Goal: Task Accomplishment & Management: Complete application form

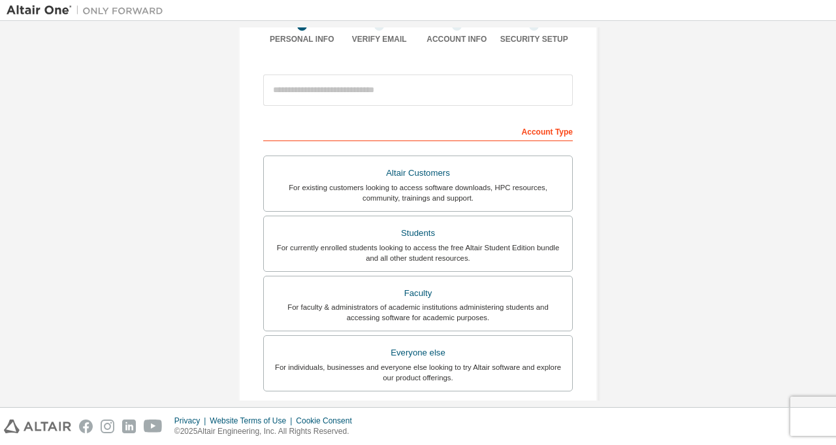
scroll to position [115, 0]
click at [542, 234] on div "Students" at bounding box center [418, 233] width 293 height 18
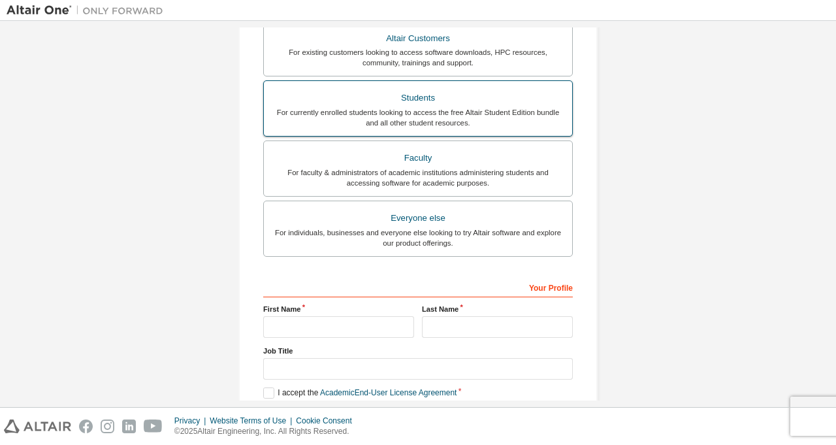
scroll to position [292, 0]
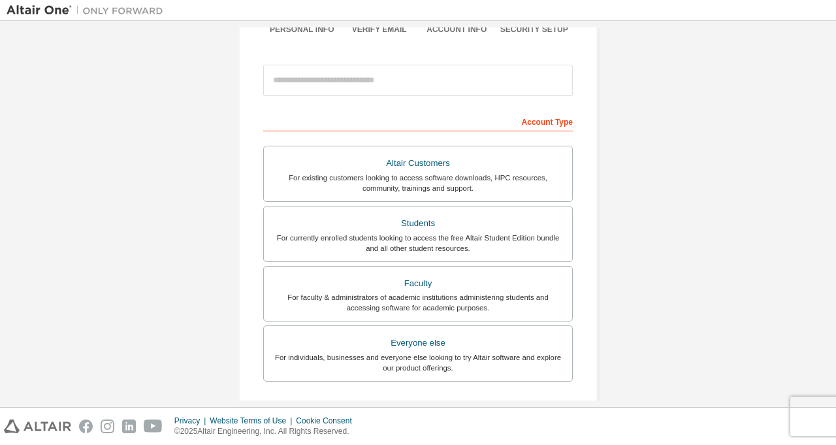
scroll to position [125, 0]
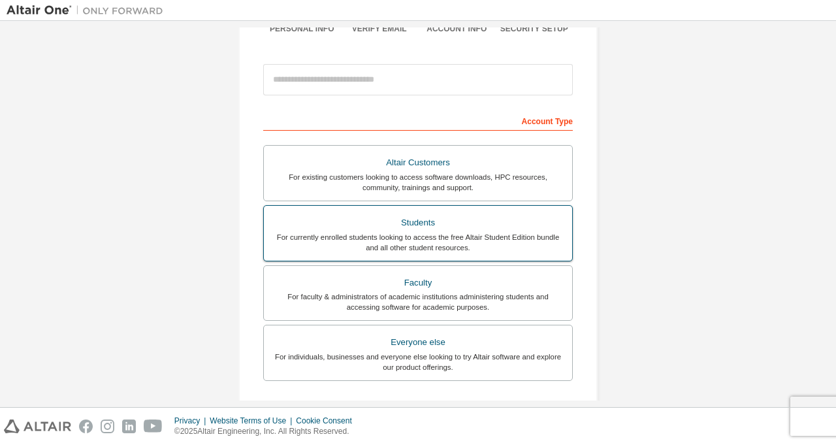
click at [454, 232] on div "For currently enrolled students looking to access the free Altair Student Editi…" at bounding box center [418, 242] width 293 height 21
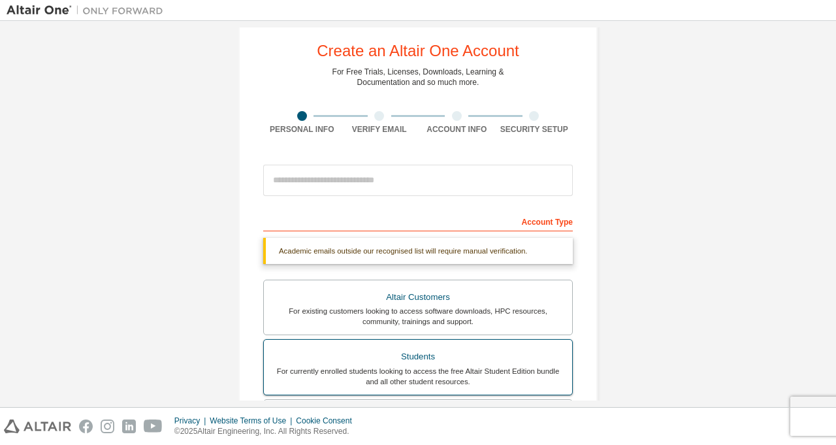
scroll to position [0, 0]
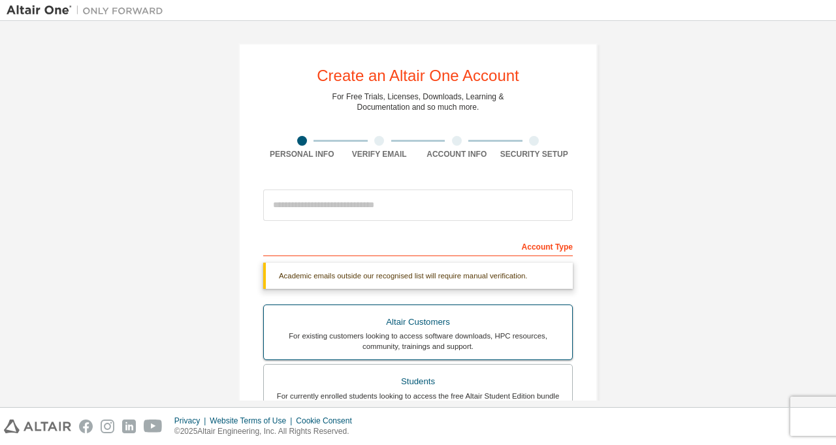
click at [511, 321] on div "Altair Customers" at bounding box center [418, 322] width 293 height 18
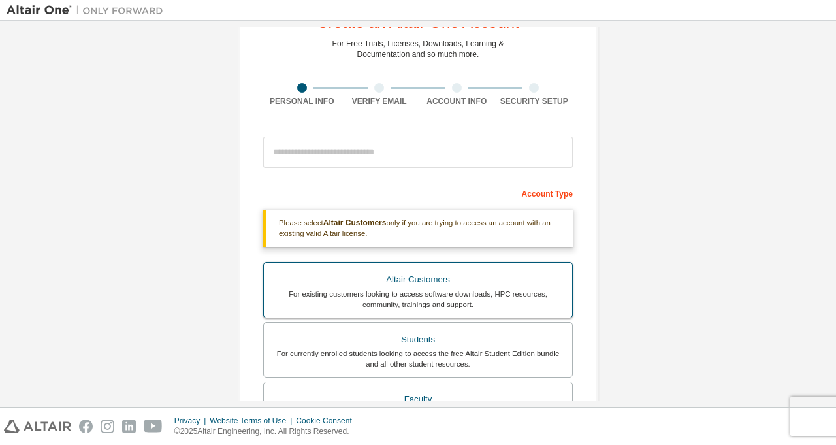
scroll to position [54, 0]
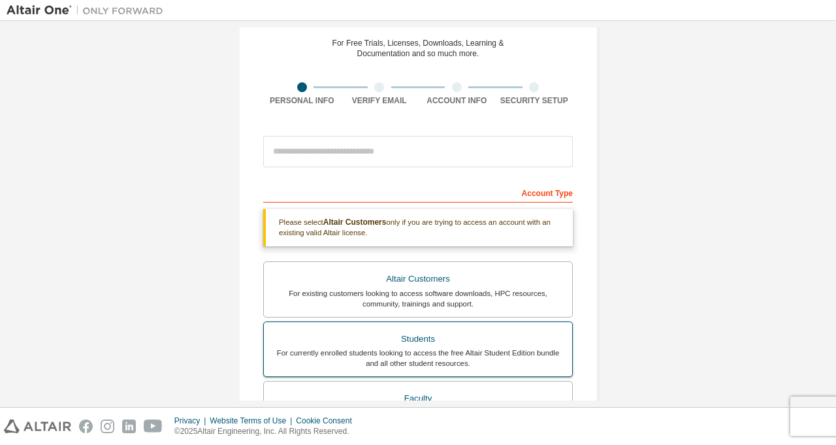
click at [497, 349] on div "For currently enrolled students looking to access the free Altair Student Editi…" at bounding box center [418, 357] width 293 height 21
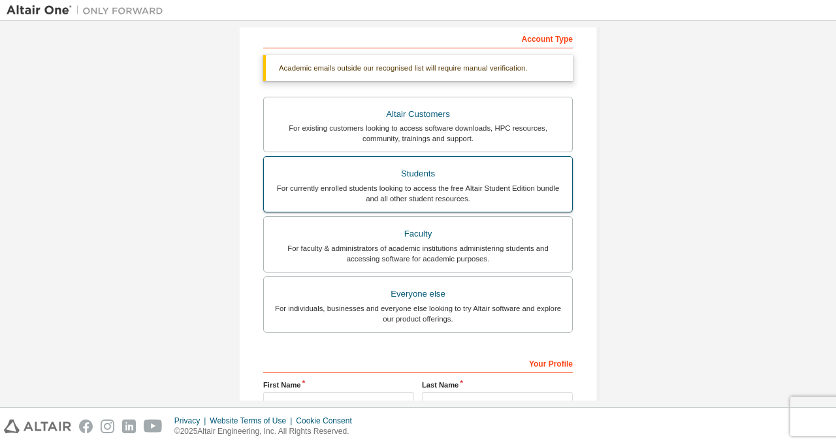
scroll to position [210, 0]
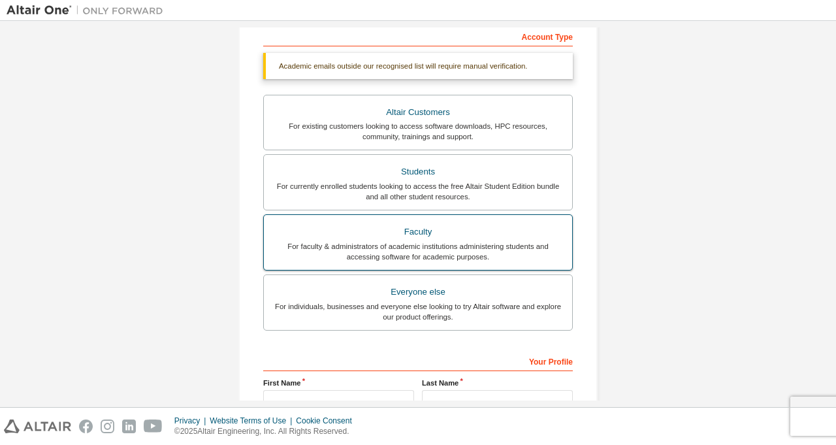
click at [533, 249] on div "For faculty & administrators of academic institutions administering students an…" at bounding box center [418, 251] width 293 height 21
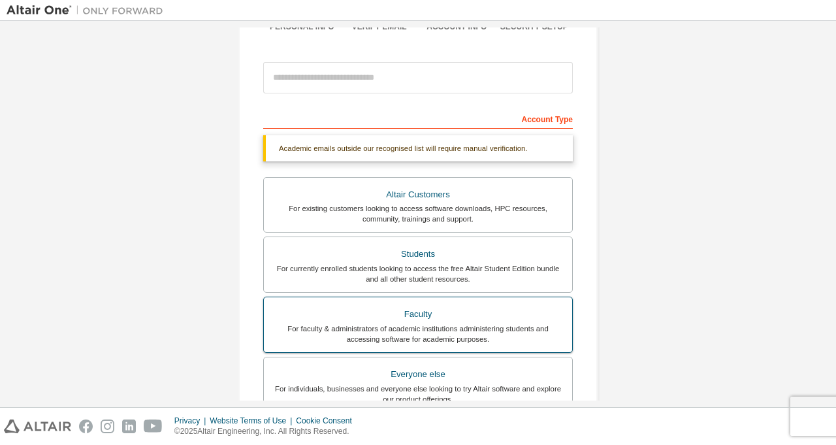
scroll to position [120, 0]
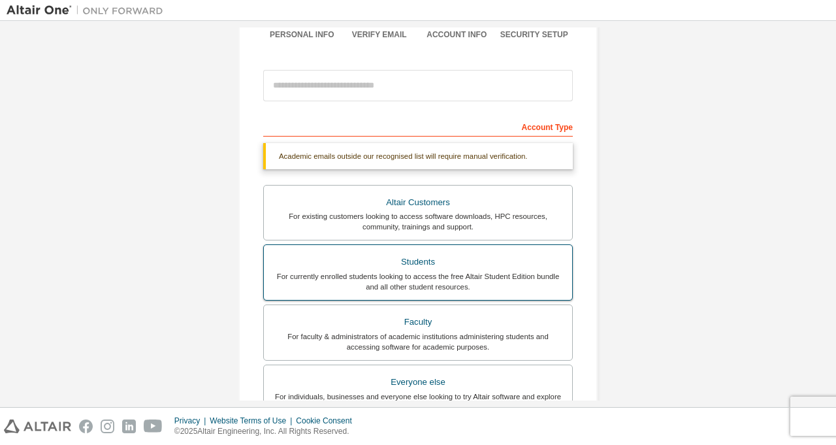
click at [539, 283] on div "For currently enrolled students looking to access the free Altair Student Editi…" at bounding box center [418, 281] width 293 height 21
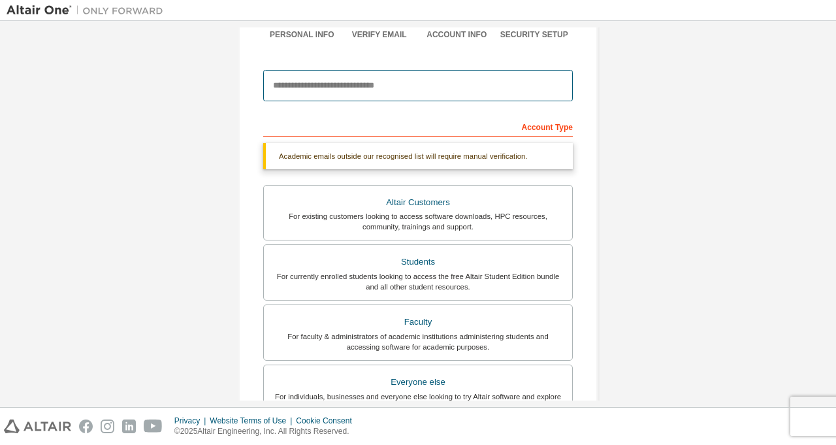
click at [535, 88] on input "email" at bounding box center [418, 85] width 310 height 31
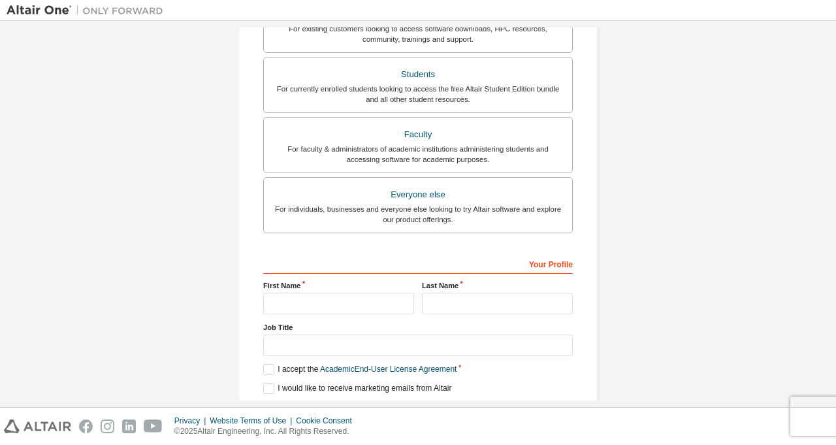
scroll to position [273, 0]
type input "**********"
click at [320, 298] on input "text" at bounding box center [338, 304] width 151 height 22
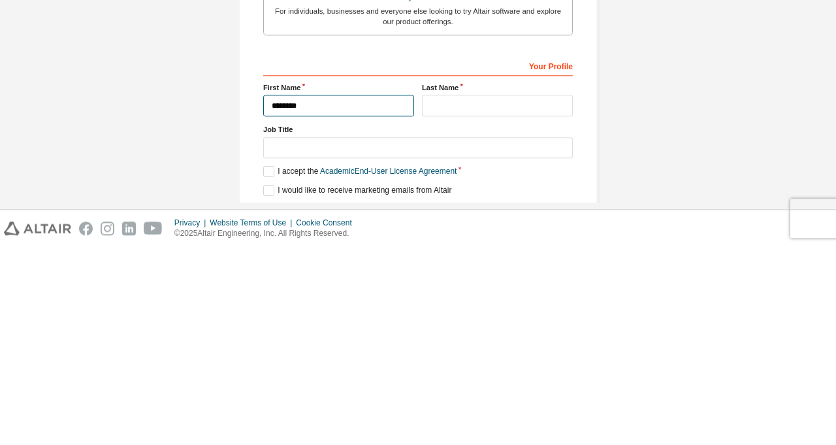
type input "********"
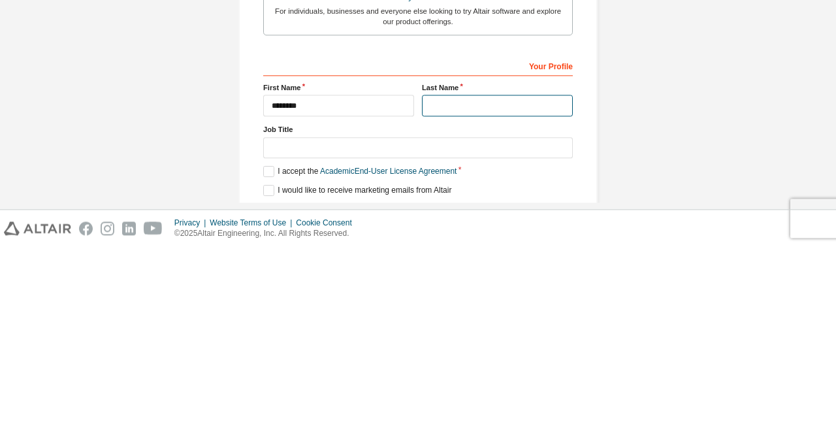
click at [511, 296] on input "text" at bounding box center [497, 304] width 151 height 22
type input "*****"
type input "**********"
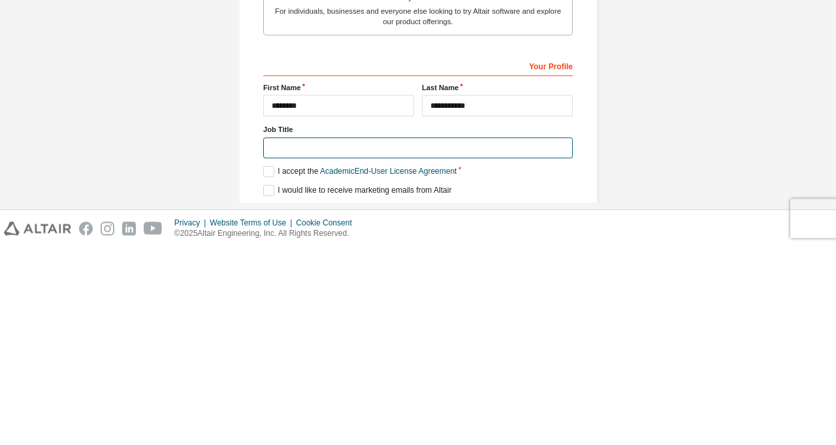
click at [424, 341] on input "text" at bounding box center [418, 346] width 310 height 22
click at [265, 364] on label "I accept the Academic End-User License Agreement" at bounding box center [359, 369] width 193 height 11
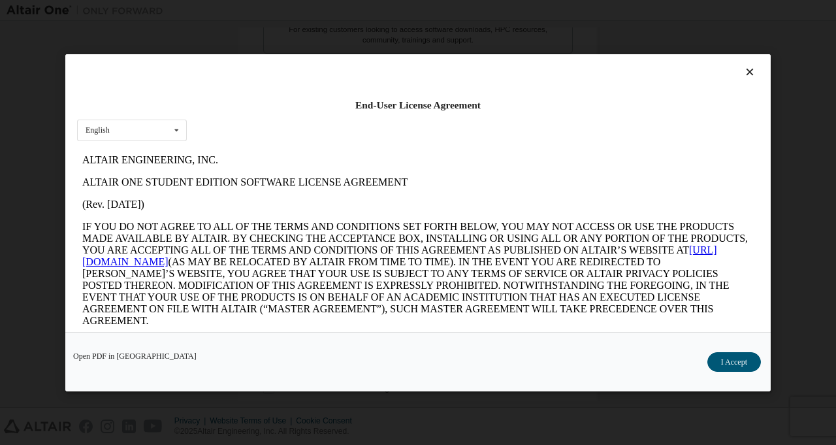
scroll to position [0, 0]
click at [738, 371] on button "I Accept" at bounding box center [734, 361] width 54 height 20
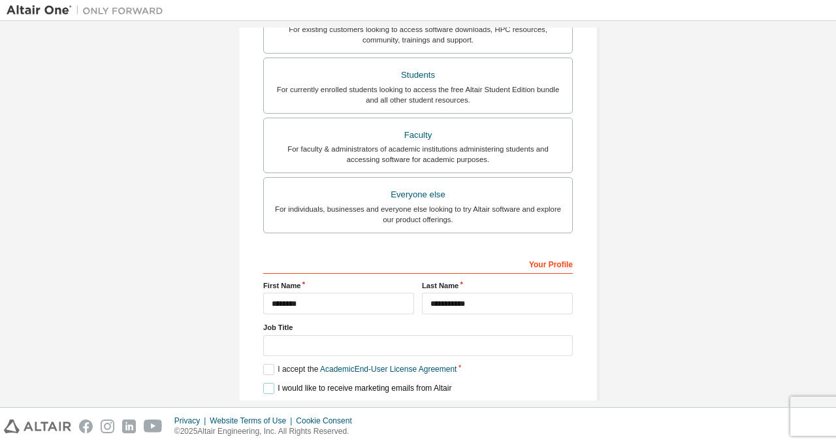
click at [264, 383] on label "I would like to receive marketing emails from Altair" at bounding box center [357, 388] width 188 height 11
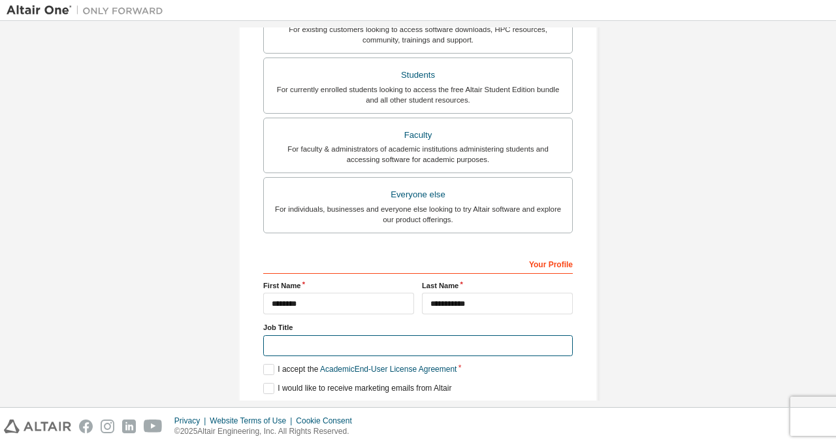
click at [280, 340] on input "text" at bounding box center [418, 346] width 310 height 22
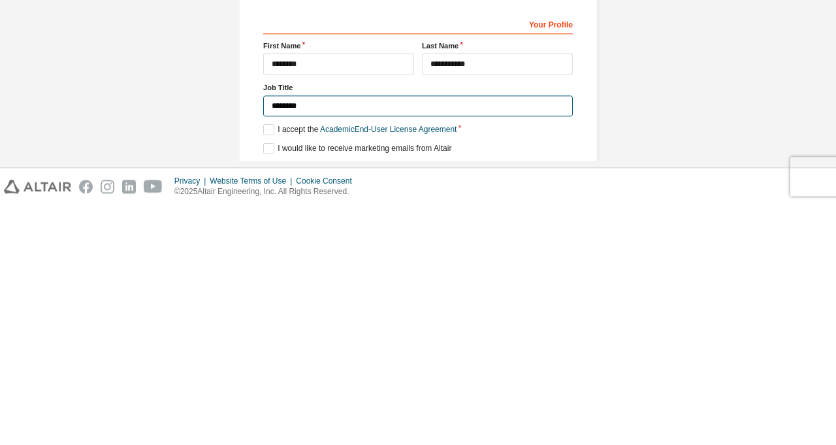
type input "********"
click at [428, 410] on button "Next" at bounding box center [417, 412] width 59 height 20
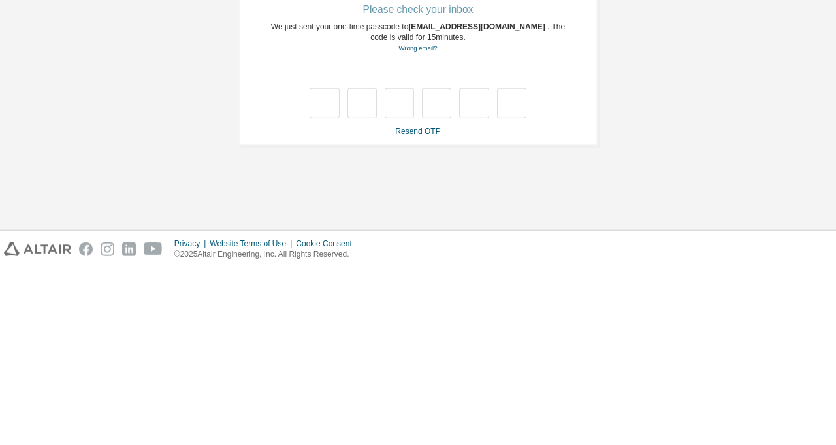
type input "*"
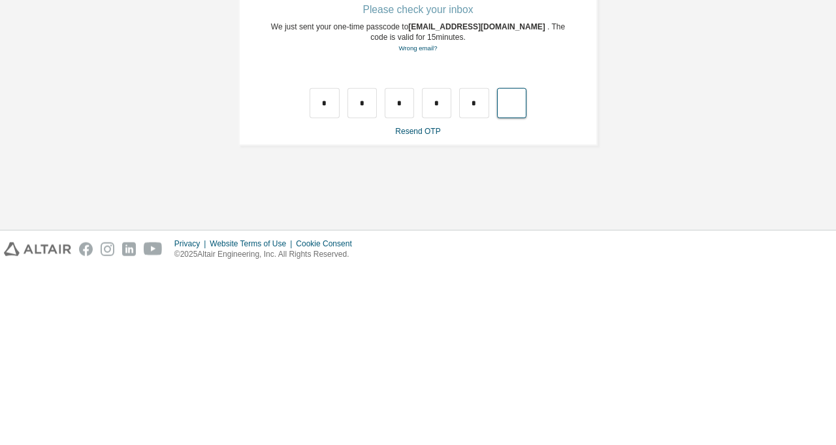
type input "*"
